Goal: Transaction & Acquisition: Register for event/course

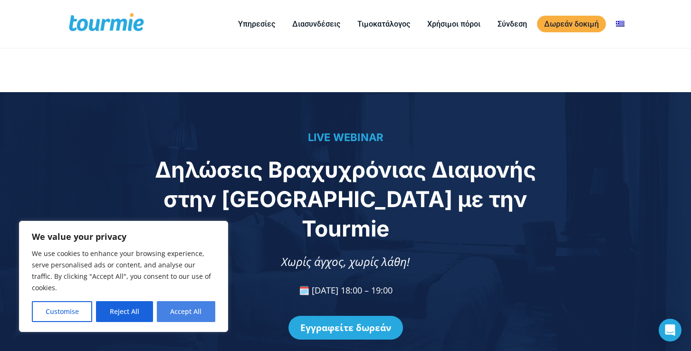
click at [188, 315] on button "Accept All" at bounding box center [186, 311] width 58 height 21
checkbox input "true"
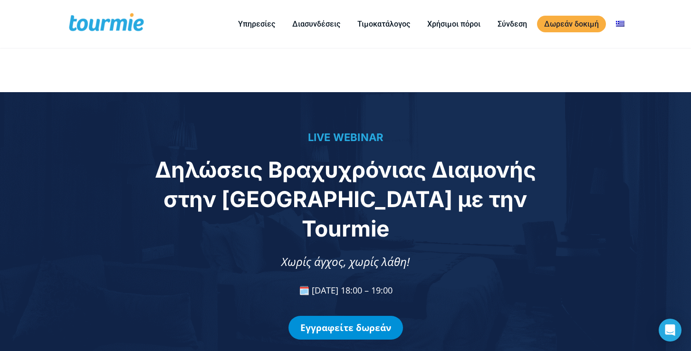
click at [340, 316] on link "Εγγραφείτε δωρεάν" at bounding box center [345, 328] width 114 height 24
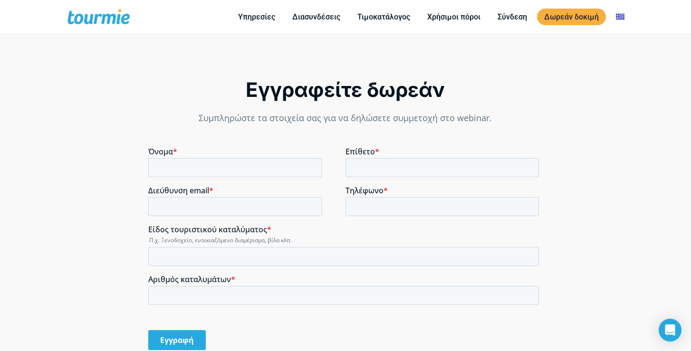
scroll to position [707, 0]
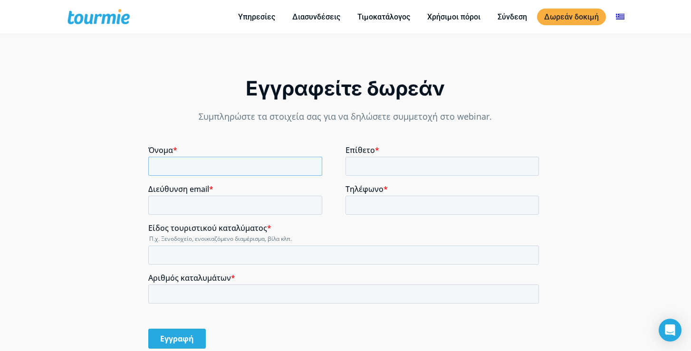
click at [242, 169] on input "Όνομα *" at bounding box center [235, 166] width 174 height 19
type input "[PERSON_NAME]"
type input "Βουτσαδάκης"
type input "κ"
type input "[EMAIL_ADDRESS][DOMAIN_NAME]"
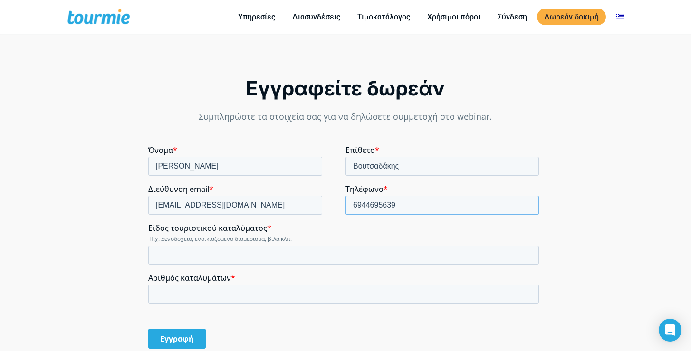
type input "6944695639"
click at [179, 245] on div "Είδος τουριστικού καταλύματος * Π.χ. Ξενοδοχείο, ενοικιαζόμενο διαμέρισμα, βίλα…" at bounding box center [345, 243] width 394 height 41
click at [178, 253] on input "Είδος τουριστικού καταλύματος *" at bounding box center [343, 255] width 391 height 19
type input "Βίλα"
type input "1"
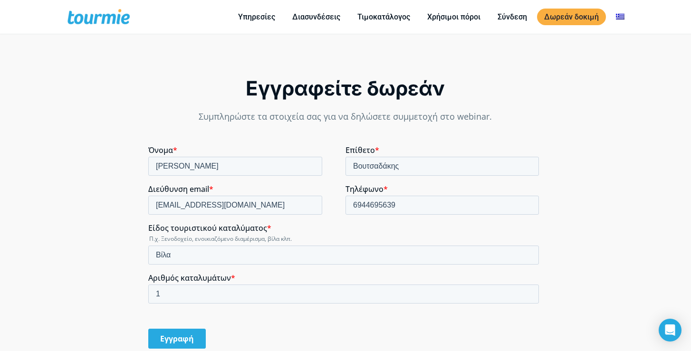
click at [183, 335] on input "Εγγραφή" at bounding box center [176, 339] width 57 height 20
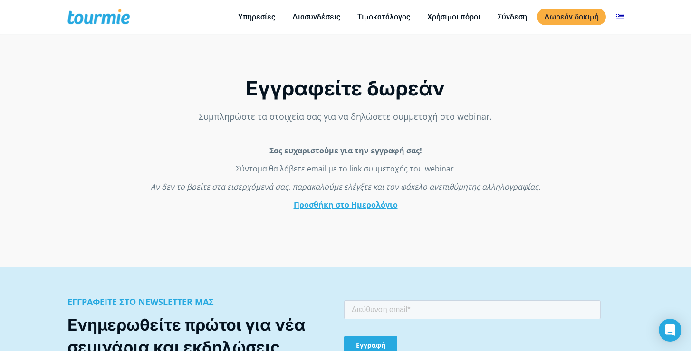
click at [331, 208] on link "Προσθήκη στο Ημερολόγιο" at bounding box center [345, 205] width 104 height 10
